Goal: Transaction & Acquisition: Purchase product/service

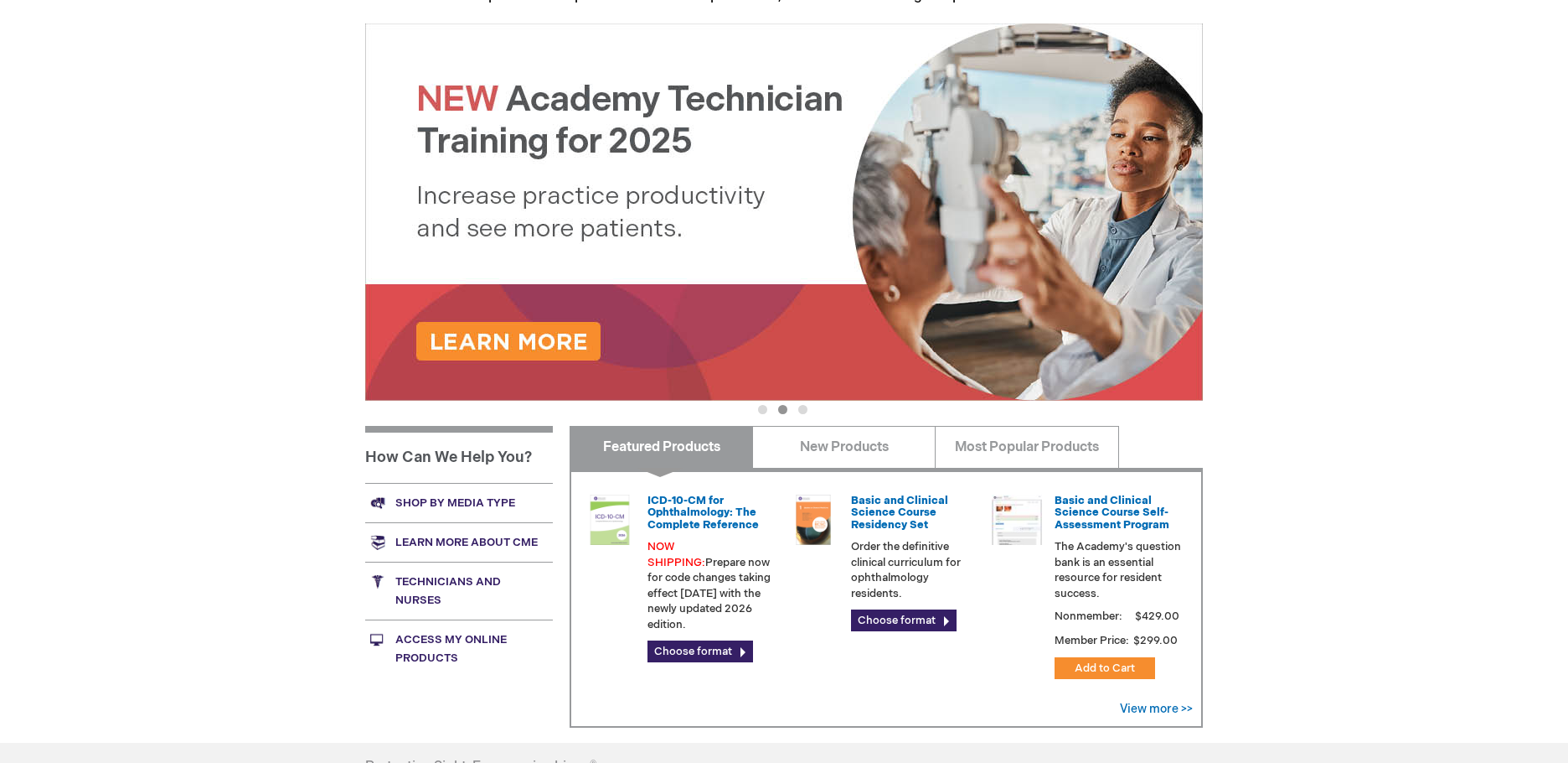
scroll to position [335, 0]
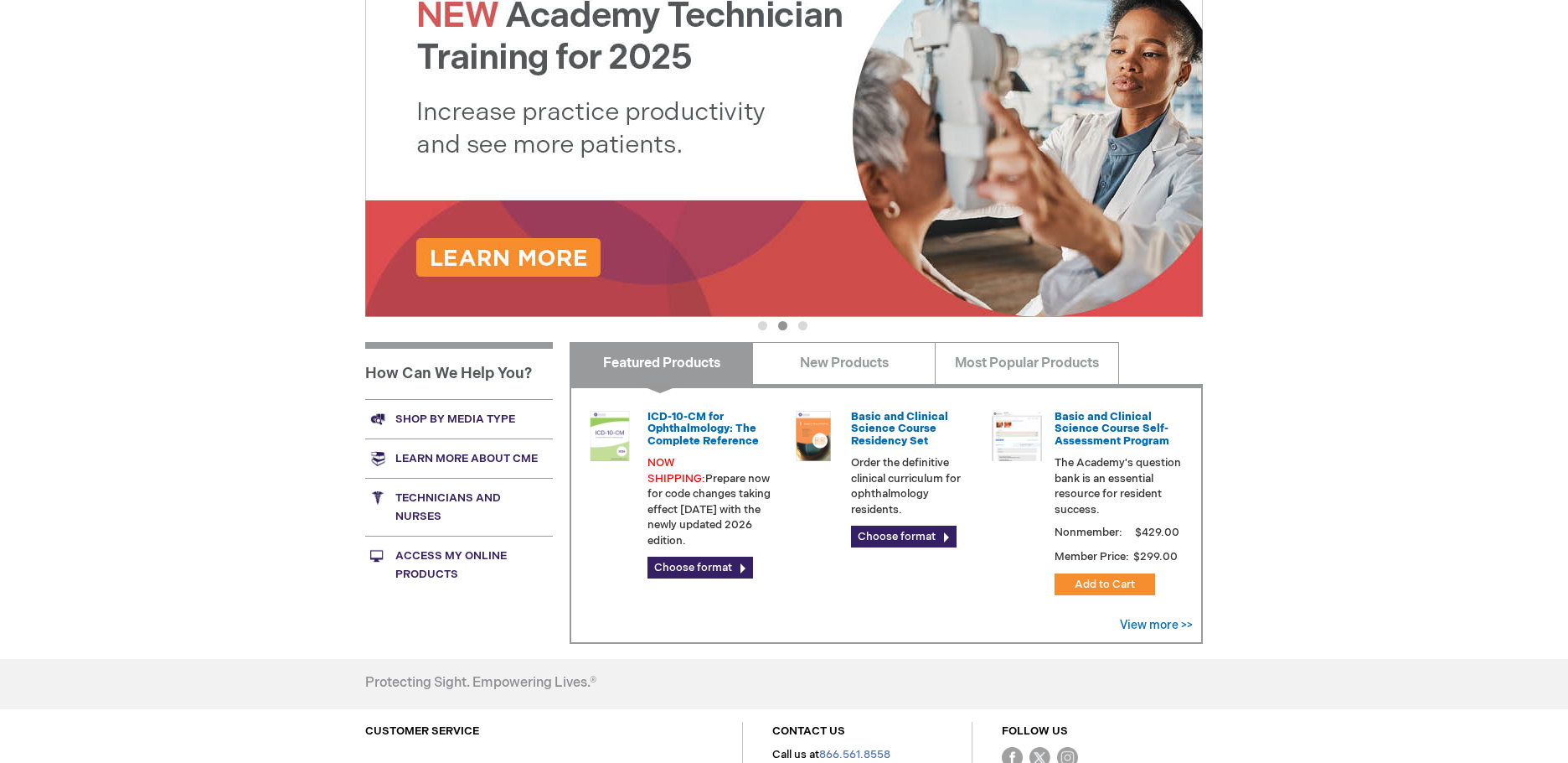
click at [443, 417] on link "Shop by media type" at bounding box center [458, 418] width 188 height 39
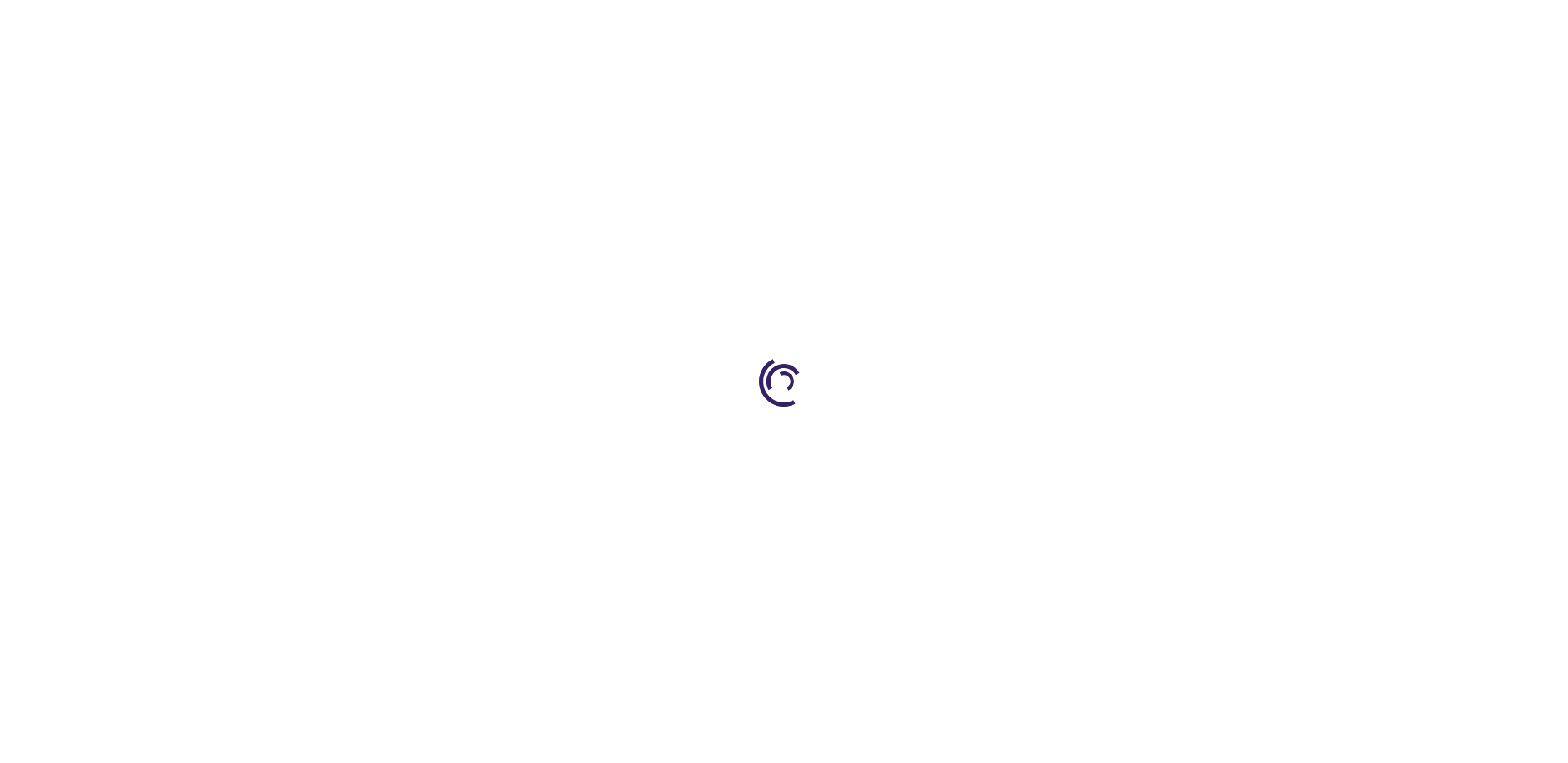
scroll to position [335, 0]
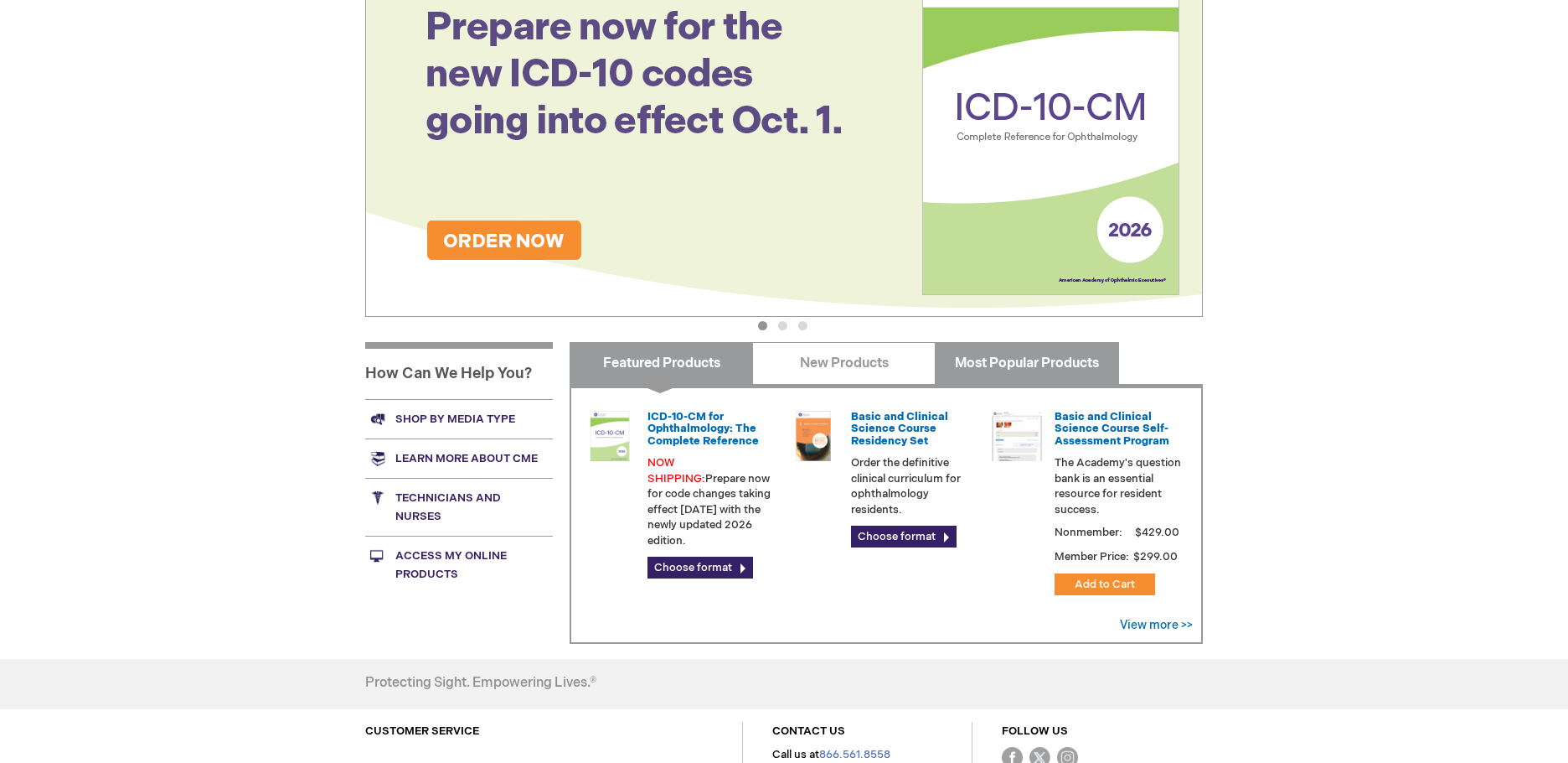
click at [1043, 359] on link "Most Popular Products" at bounding box center [1026, 362] width 184 height 42
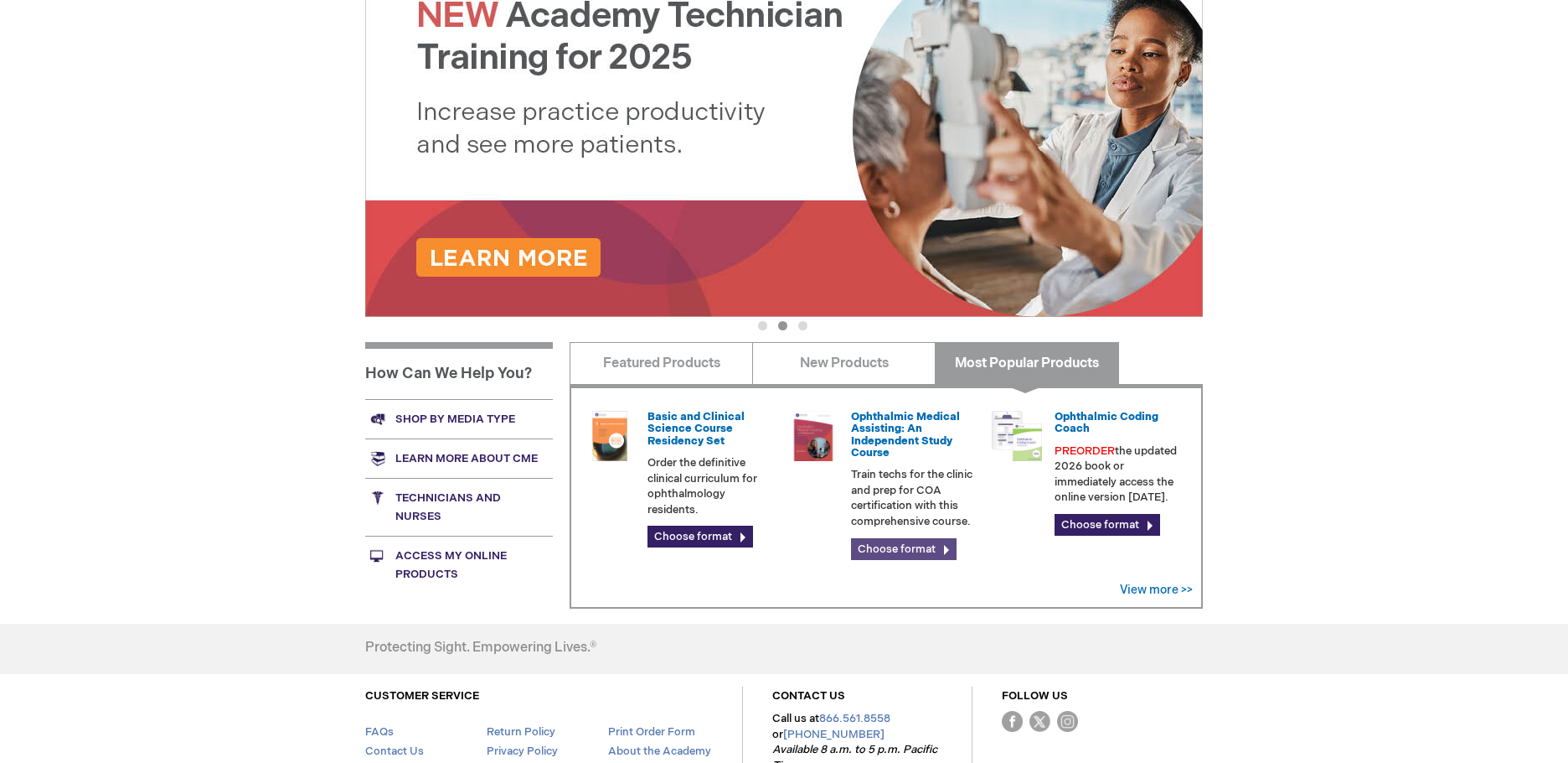
click at [906, 544] on link "Choose format" at bounding box center [903, 548] width 105 height 21
